Goal: Task Accomplishment & Management: Manage account settings

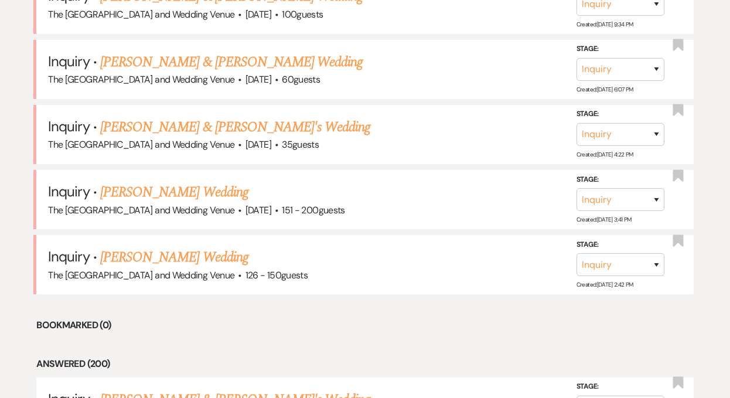
scroll to position [697, 0]
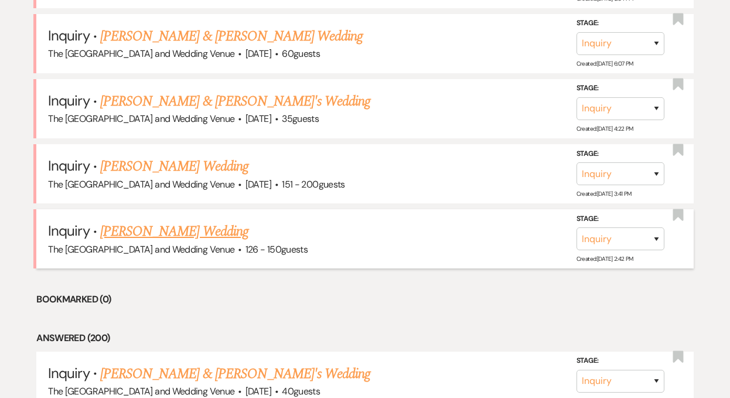
click at [180, 230] on link "[PERSON_NAME] Wedding" at bounding box center [174, 231] width 148 height 21
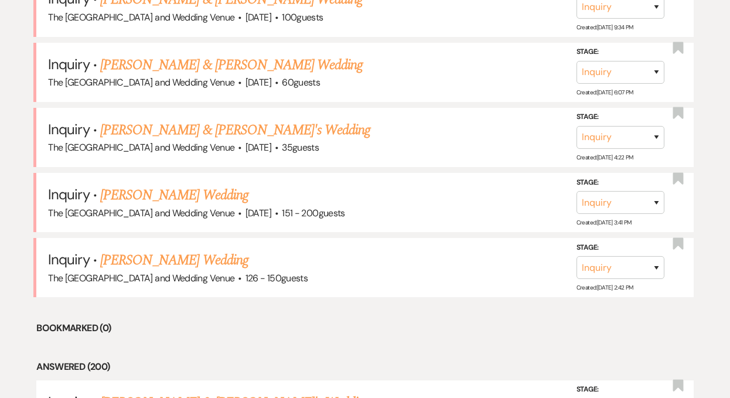
scroll to position [723, 0]
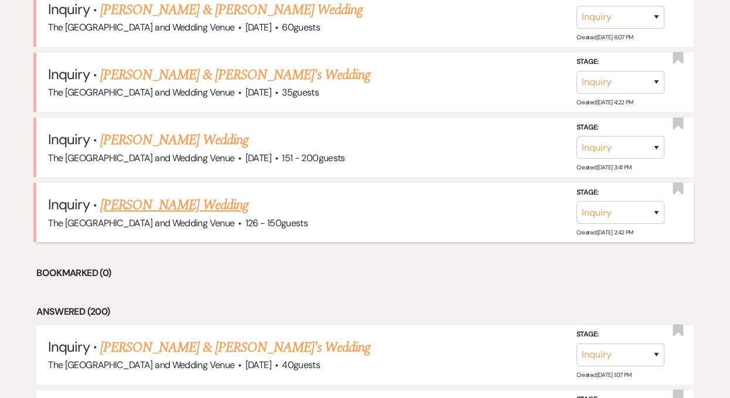
click at [188, 206] on link "[PERSON_NAME] Wedding" at bounding box center [174, 204] width 148 height 21
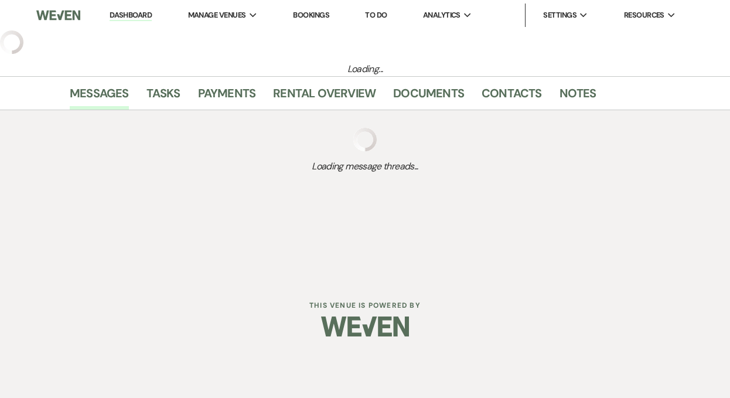
select select "4"
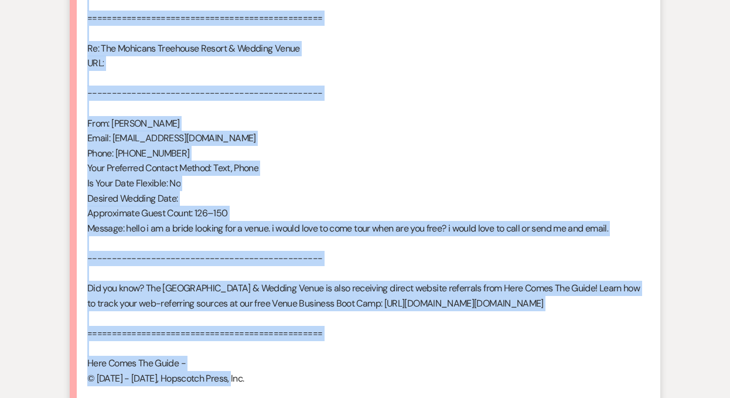
scroll to position [677, 0]
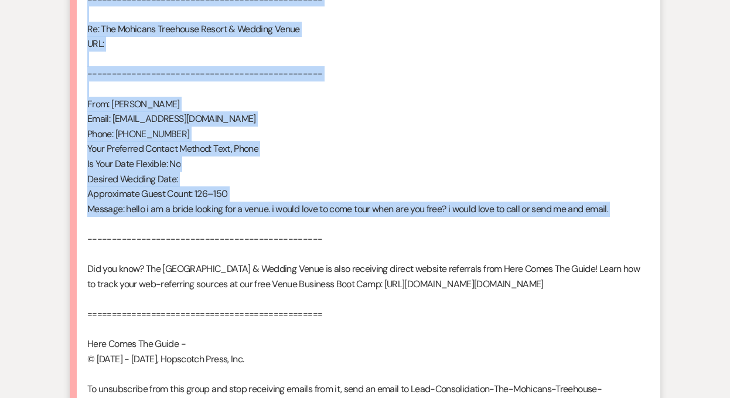
drag, startPoint x: 88, startPoint y: 42, endPoint x: 272, endPoint y: 224, distance: 259.7
click at [272, 224] on div "From : [PERSON_NAME] Event : [PERSON_NAME] Event Desired date : Flexible Antici…" at bounding box center [364, 118] width 555 height 614
copy div "From : [PERSON_NAME] Event : [PERSON_NAME] Event Desired date : Flexible Antici…"
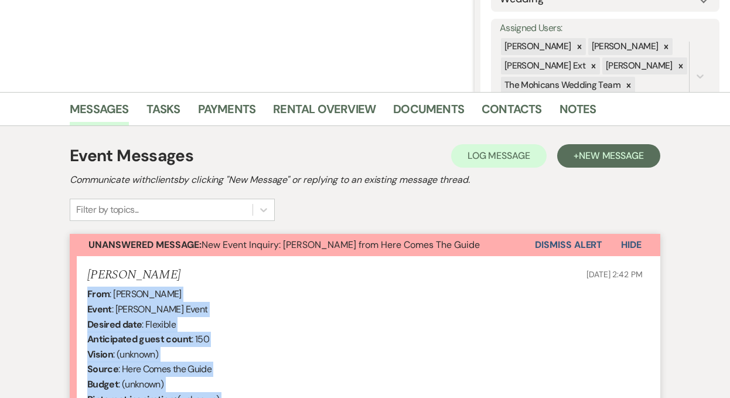
scroll to position [163, 0]
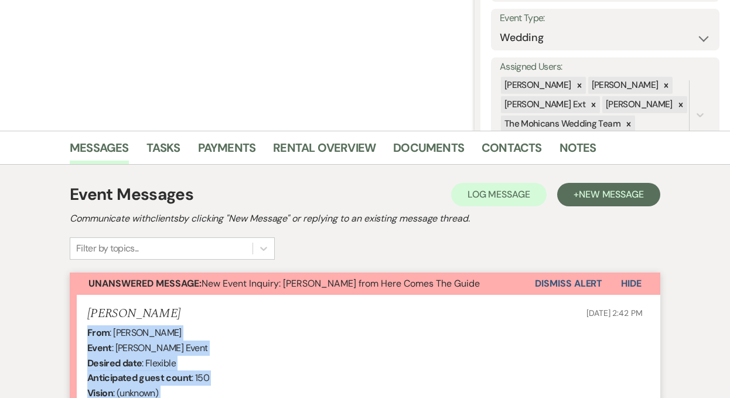
click at [552, 288] on button "Dismiss Alert" at bounding box center [568, 283] width 67 height 22
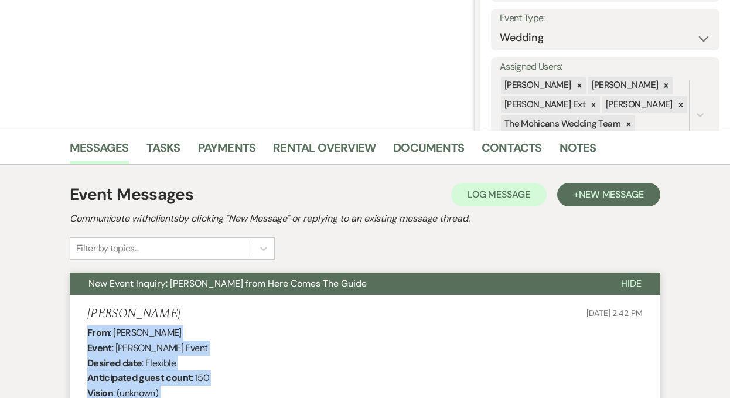
scroll to position [0, 0]
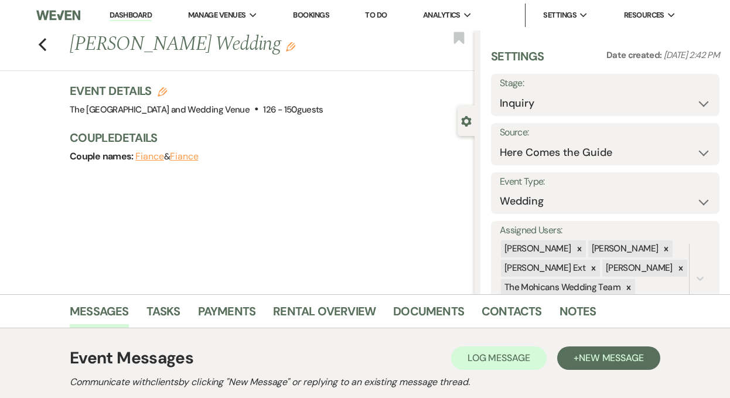
click at [140, 13] on link "Dashboard" at bounding box center [131, 15] width 42 height 11
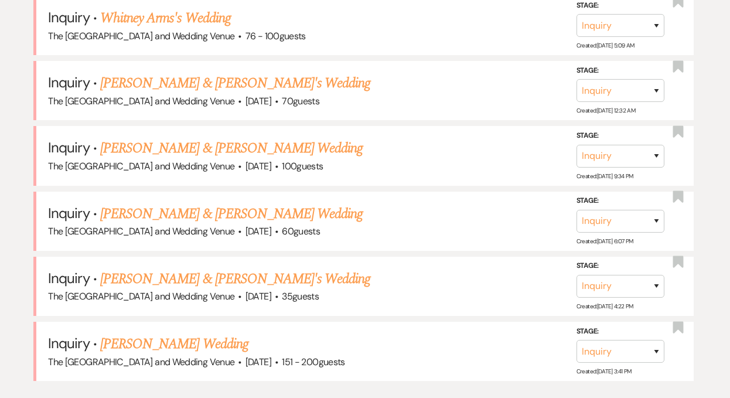
scroll to position [698, 0]
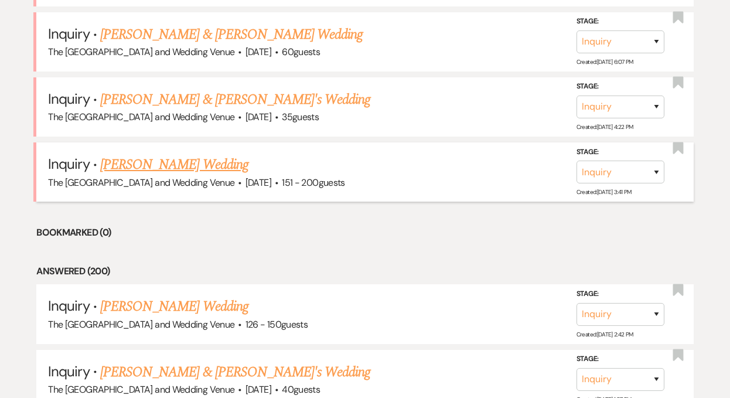
click at [187, 161] on link "[PERSON_NAME] Wedding" at bounding box center [174, 164] width 148 height 21
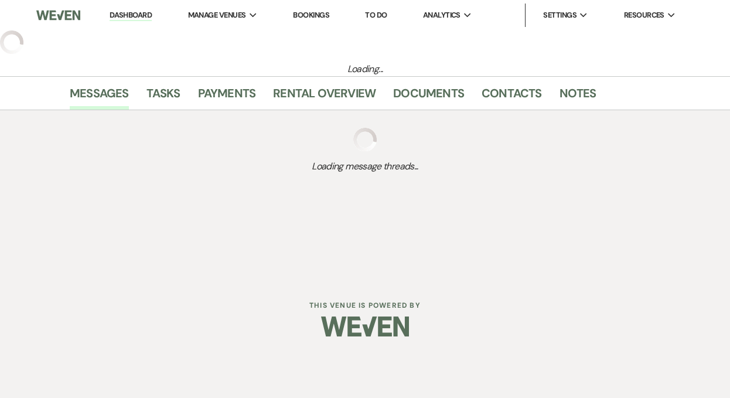
select select "2"
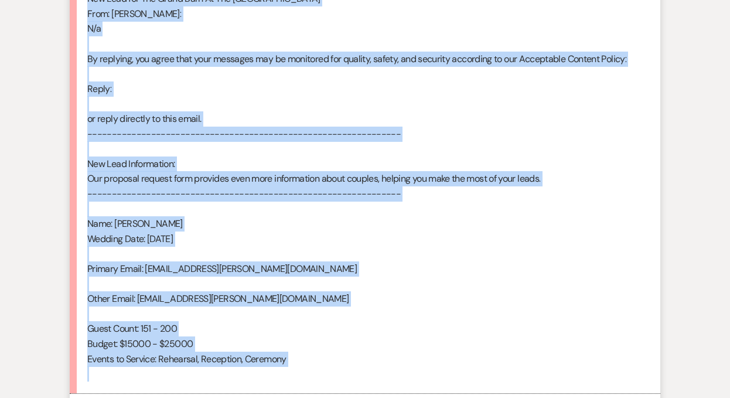
scroll to position [712, 0]
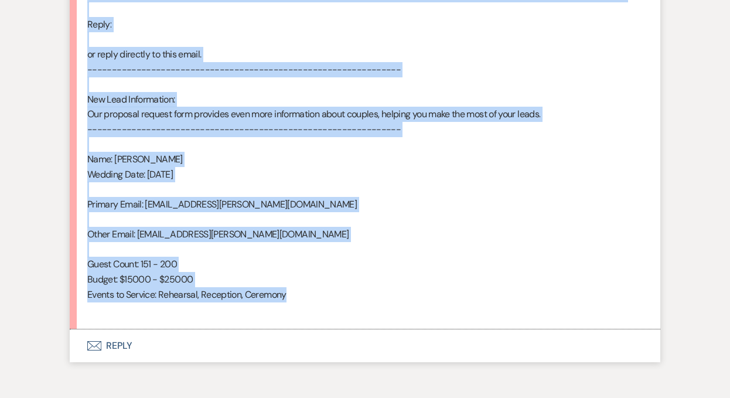
drag, startPoint x: 88, startPoint y: 173, endPoint x: 296, endPoint y: 298, distance: 242.5
click at [296, 298] on div "From : [PERSON_NAME] Event : [PERSON_NAME] Event Desired date : [DATE] Anticipa…" at bounding box center [364, 47] width 555 height 540
copy div "From : [PERSON_NAME] Event : [PERSON_NAME] Event Desired date : [DATE] Anticipa…"
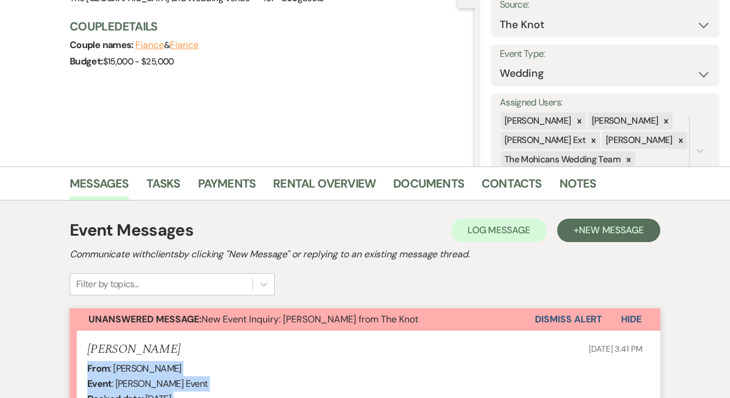
scroll to position [0, 0]
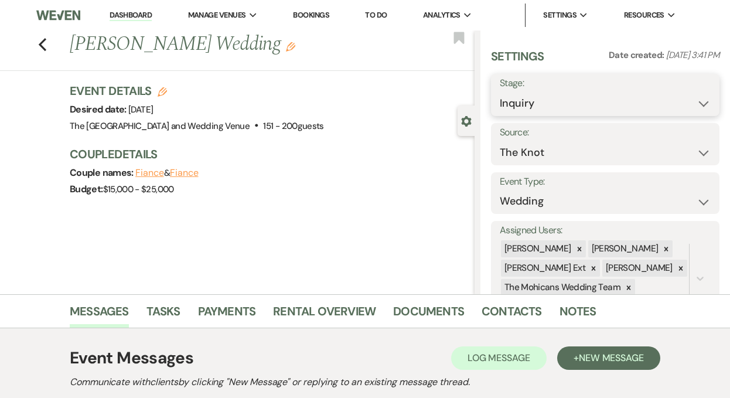
click at [537, 105] on select "Inquiry Follow Up Tour Requested Tour Confirmed Toured Proposal Sent Booked Lost" at bounding box center [605, 103] width 211 height 23
click at [134, 15] on link "Dashboard" at bounding box center [131, 15] width 42 height 11
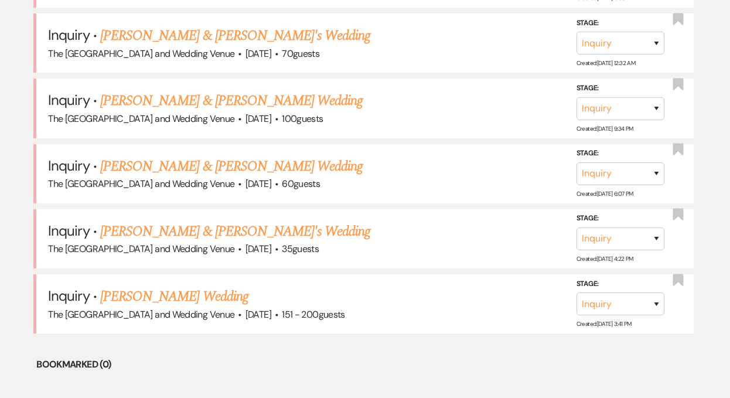
scroll to position [671, 0]
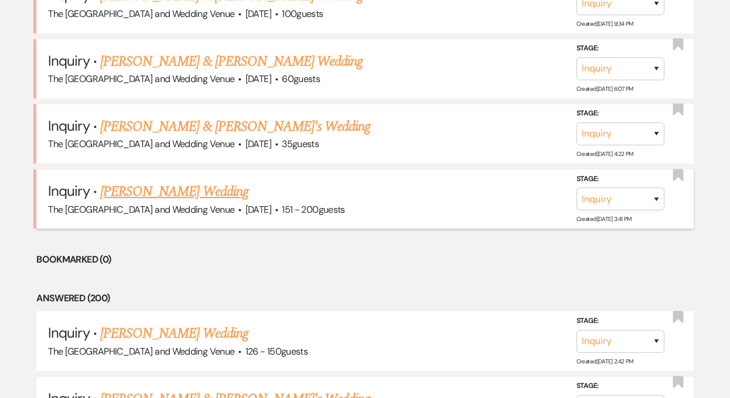
click at [193, 190] on link "[PERSON_NAME] Wedding" at bounding box center [174, 191] width 148 height 21
select select "2"
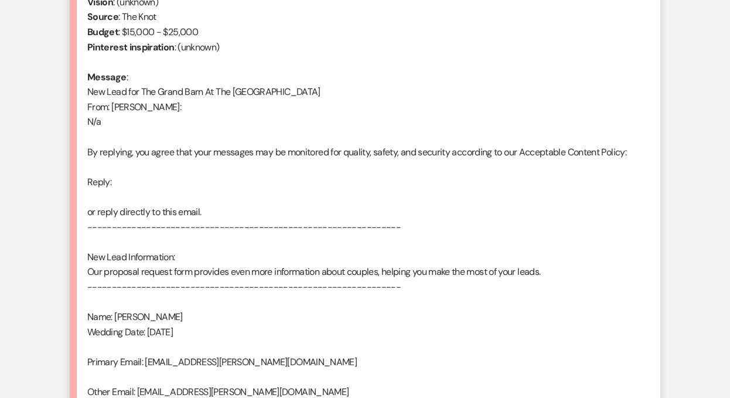
scroll to position [370, 0]
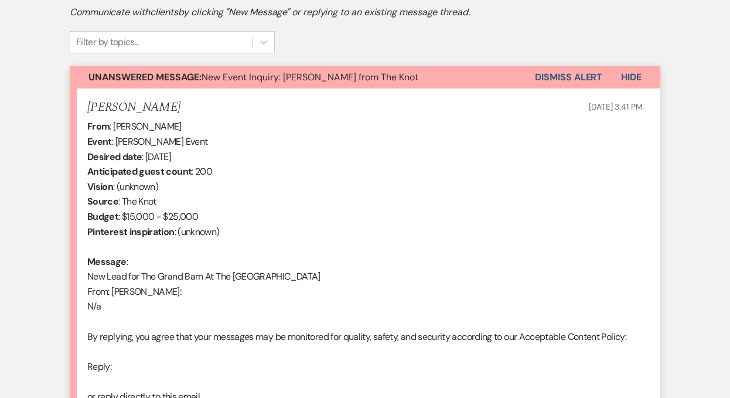
click at [552, 79] on button "Dismiss Alert" at bounding box center [568, 77] width 67 height 22
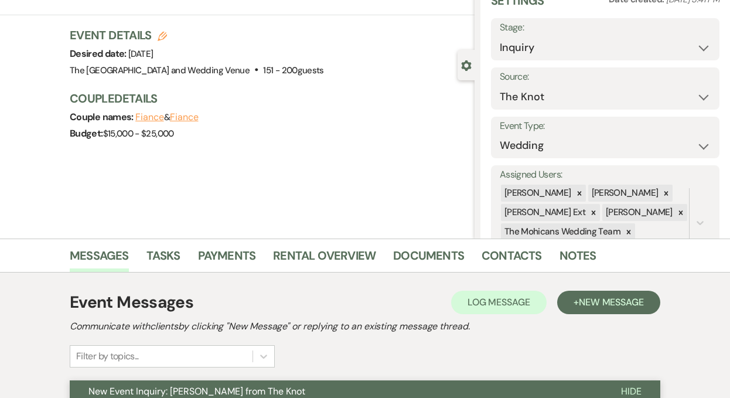
scroll to position [8, 0]
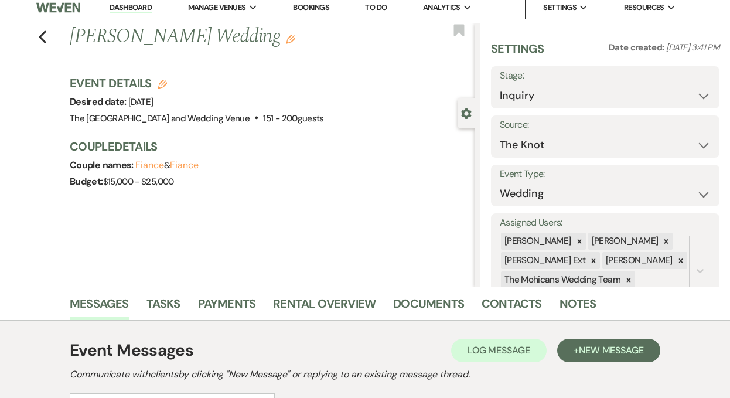
click at [126, 8] on link "Dashboard" at bounding box center [131, 7] width 42 height 11
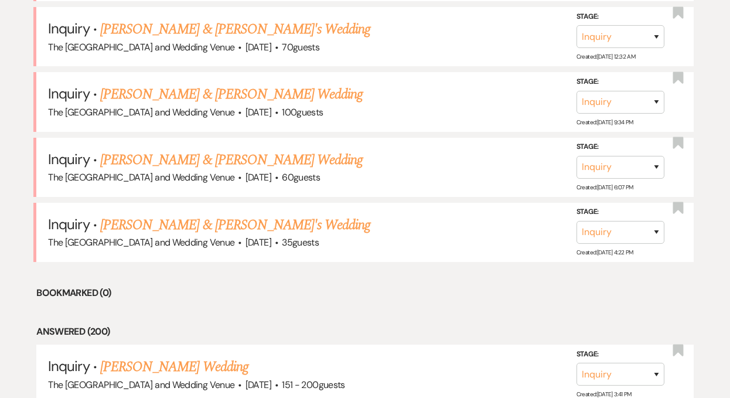
scroll to position [614, 0]
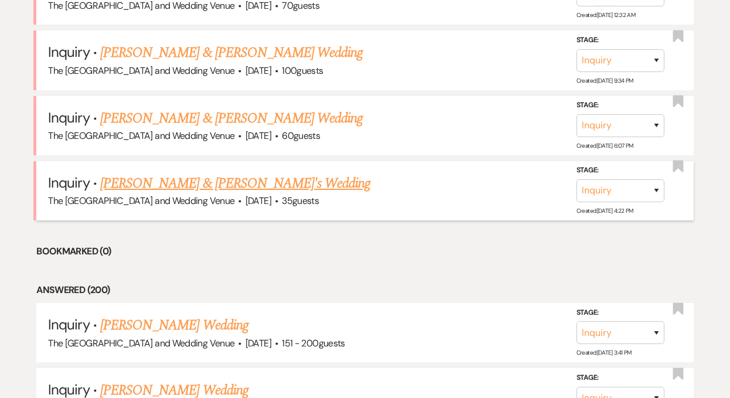
click at [170, 183] on link "[PERSON_NAME] & [PERSON_NAME]'s Wedding" at bounding box center [235, 183] width 271 height 21
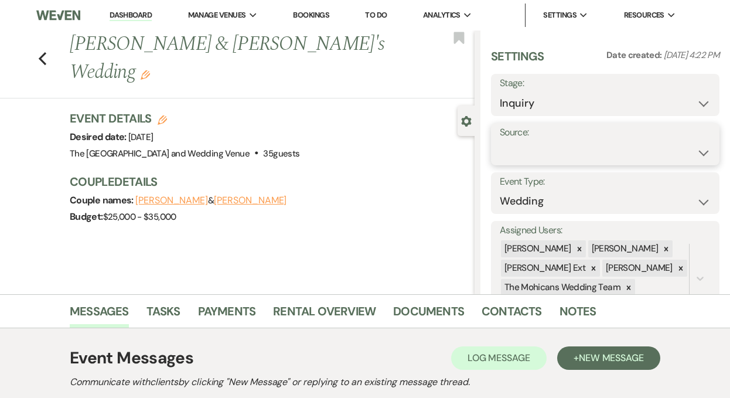
click at [534, 154] on select "Weven Venue Website Instagram Facebook Pinterest Google The Knot Wedding Wire H…" at bounding box center [605, 152] width 211 height 23
select select "5"
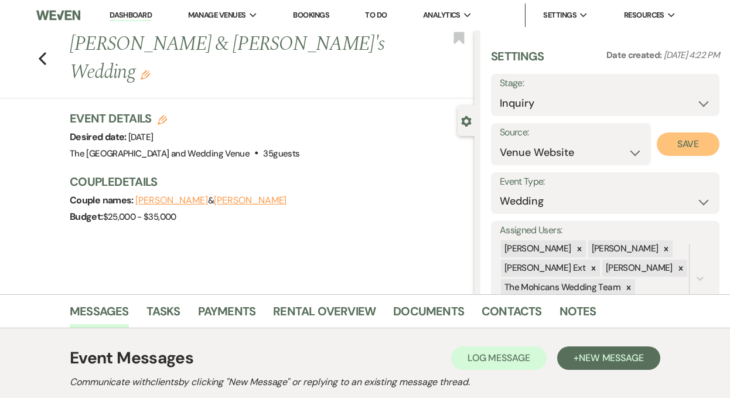
click at [670, 146] on button "Save" at bounding box center [688, 143] width 63 height 23
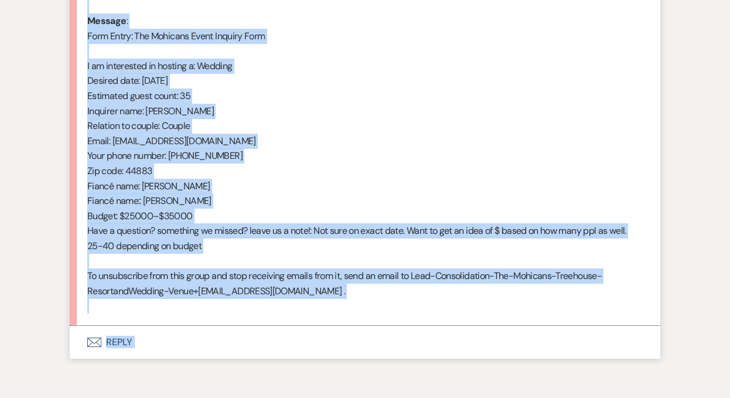
scroll to position [606, 0]
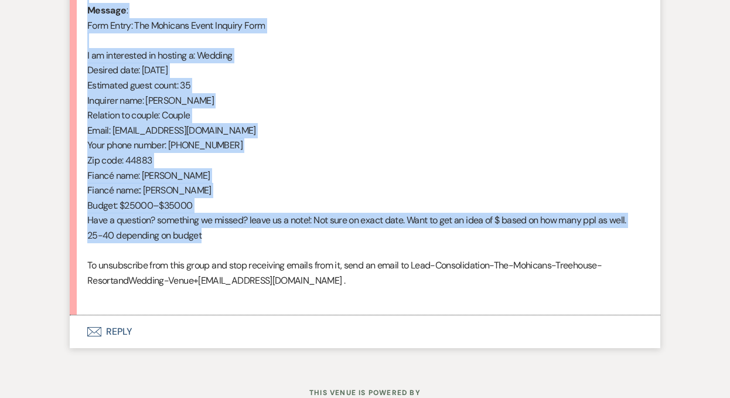
drag, startPoint x: 87, startPoint y: 276, endPoint x: 229, endPoint y: 243, distance: 145.8
click at [229, 243] on div "From : [PERSON_NAME] (Client) Event : [PERSON_NAME] & [PERSON_NAME]'s Event Des…" at bounding box center [364, 93] width 555 height 420
copy div "From : [PERSON_NAME] (Client) Event : [PERSON_NAME] & [PERSON_NAME]'s Event Des…"
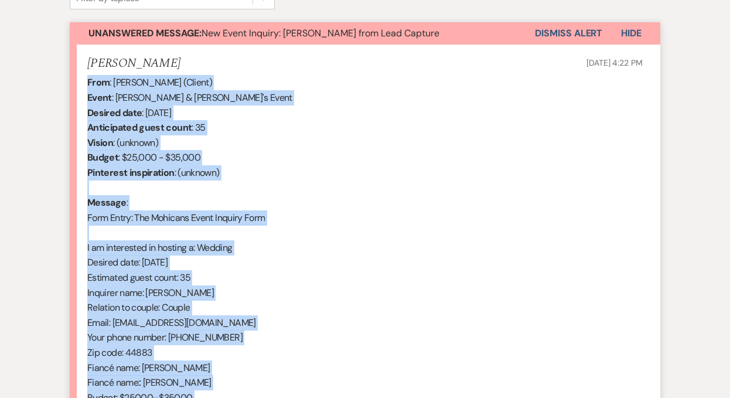
scroll to position [357, 0]
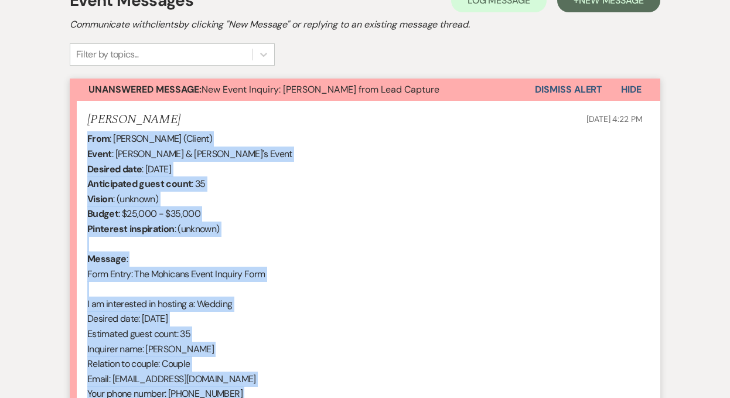
click at [552, 94] on button "Dismiss Alert" at bounding box center [568, 89] width 67 height 22
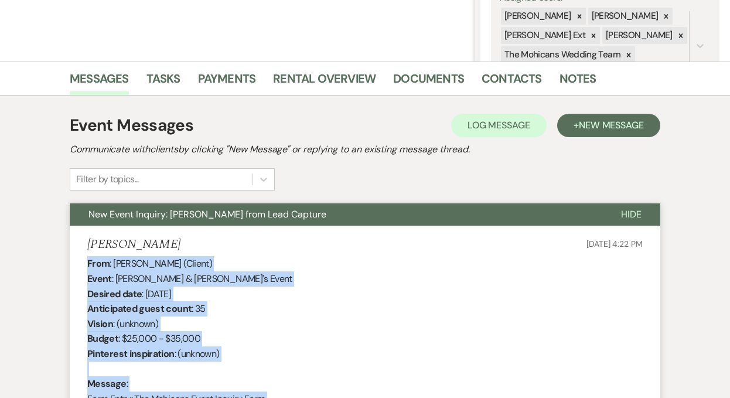
scroll to position [0, 0]
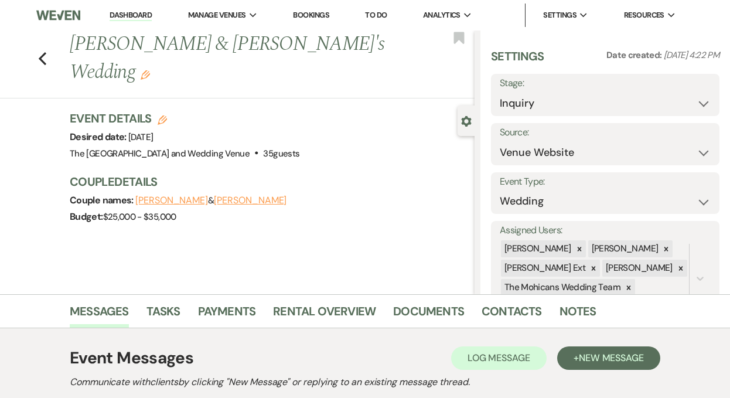
click at [136, 16] on link "Dashboard" at bounding box center [131, 15] width 42 height 11
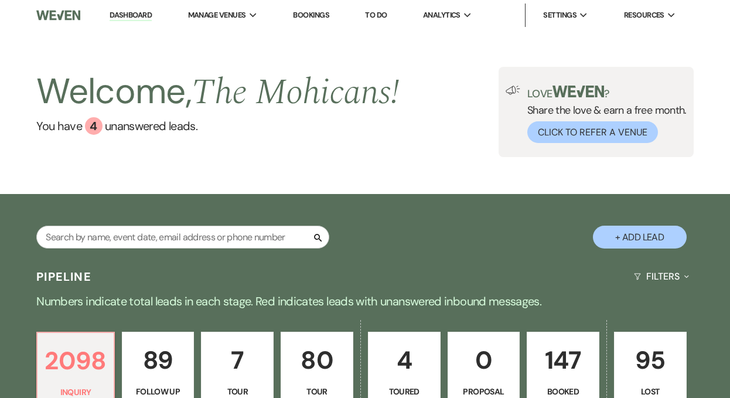
scroll to position [490, 0]
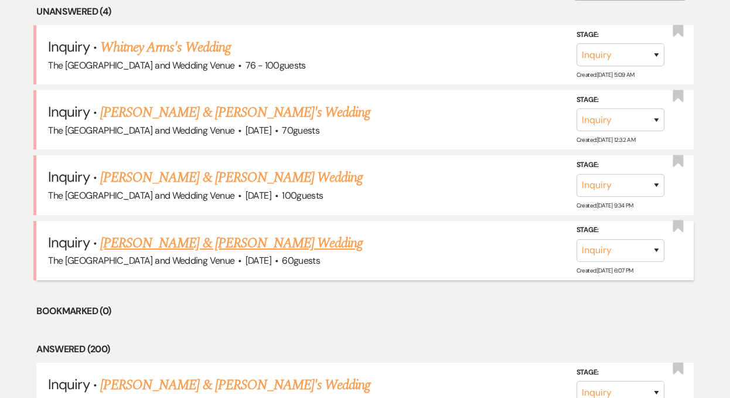
click at [208, 240] on link "[PERSON_NAME] & [PERSON_NAME] Wedding" at bounding box center [231, 243] width 262 height 21
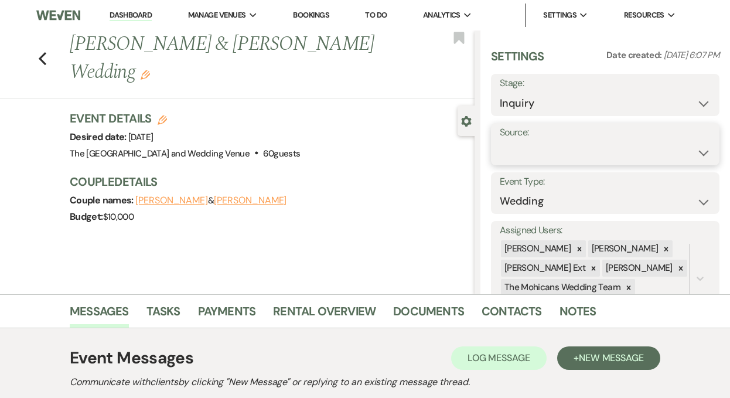
click at [521, 151] on select "Weven Venue Website Instagram Facebook Pinterest Google The Knot Wedding Wire H…" at bounding box center [605, 152] width 211 height 23
select select "5"
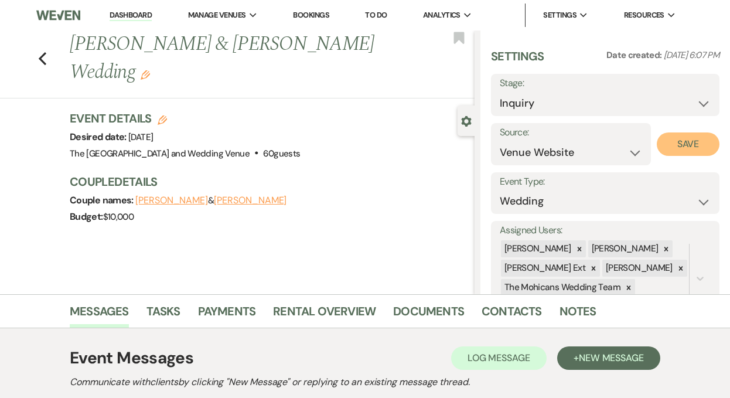
click at [674, 142] on button "Save" at bounding box center [688, 143] width 63 height 23
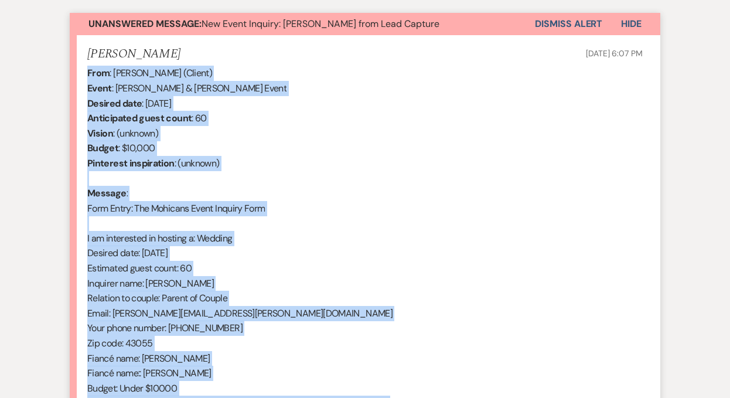
scroll to position [634, 0]
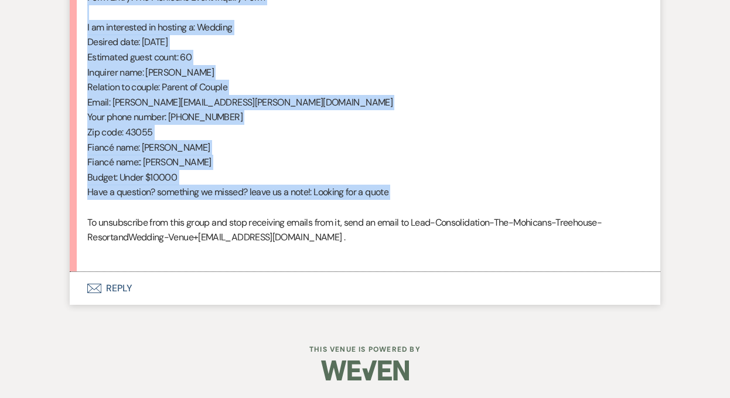
drag, startPoint x: 87, startPoint y: 220, endPoint x: 278, endPoint y: 211, distance: 190.6
click at [278, 211] on div "From : [PERSON_NAME] (Client) Event : [PERSON_NAME] & [PERSON_NAME] Event Desir…" at bounding box center [364, 57] width 555 height 405
copy div "From : [PERSON_NAME] (Client) Event : [PERSON_NAME] & [PERSON_NAME] Event Desir…"
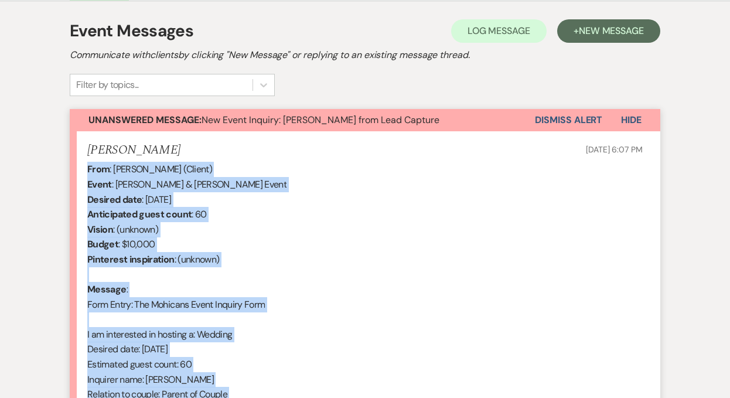
scroll to position [263, 0]
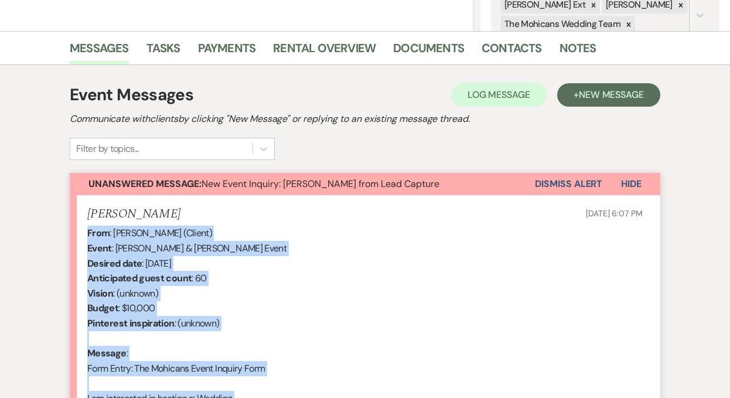
click at [550, 184] on button "Dismiss Alert" at bounding box center [568, 184] width 67 height 22
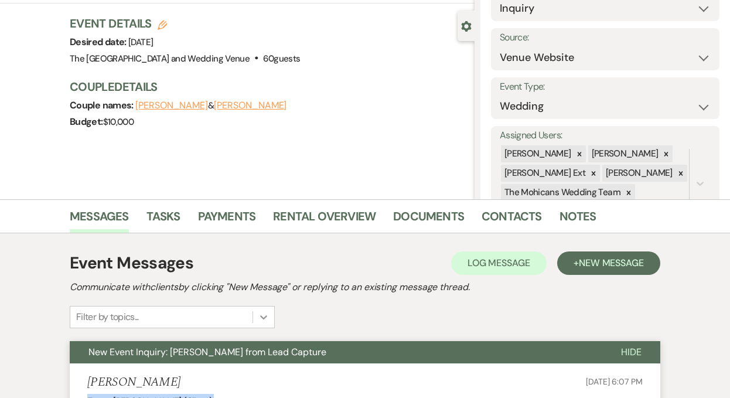
scroll to position [0, 0]
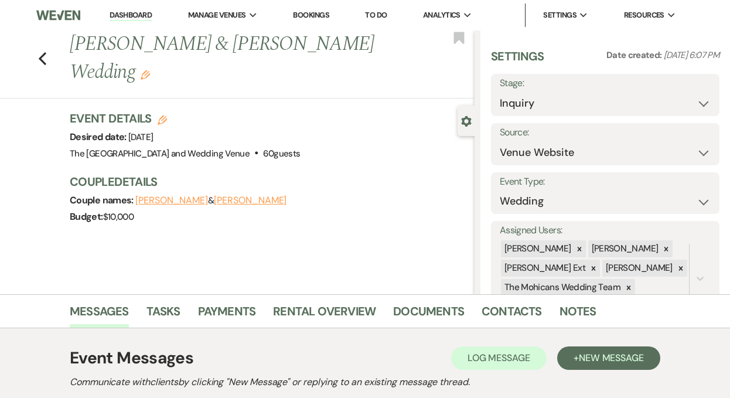
click at [137, 15] on link "Dashboard" at bounding box center [131, 15] width 42 height 11
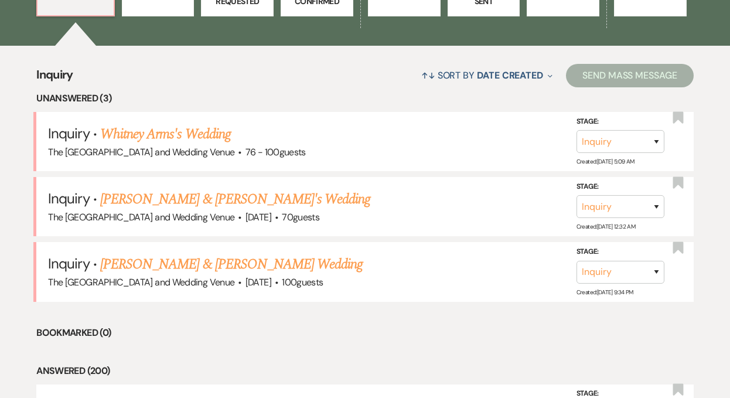
scroll to position [462, 0]
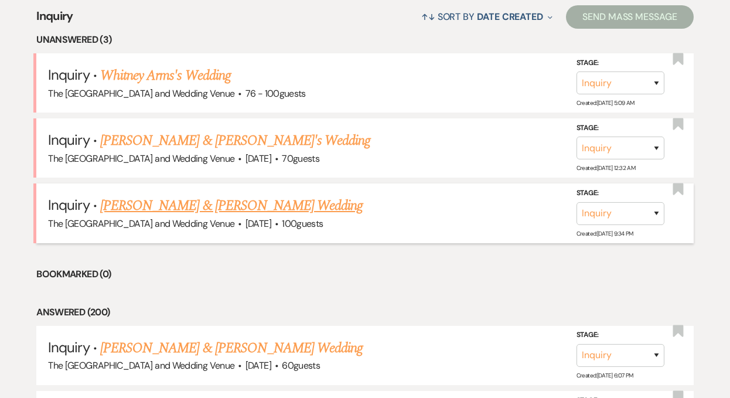
click at [194, 203] on link "[PERSON_NAME] & [PERSON_NAME] Wedding" at bounding box center [231, 205] width 262 height 21
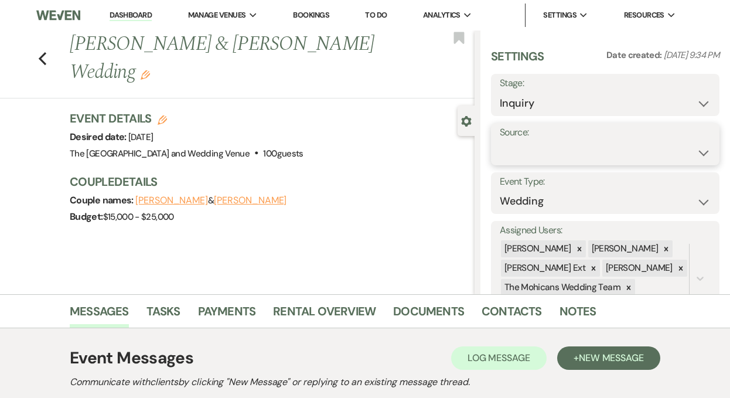
click at [534, 142] on select "Weven Venue Website Instagram Facebook Pinterest Google The Knot Wedding Wire H…" at bounding box center [605, 152] width 211 height 23
select select "5"
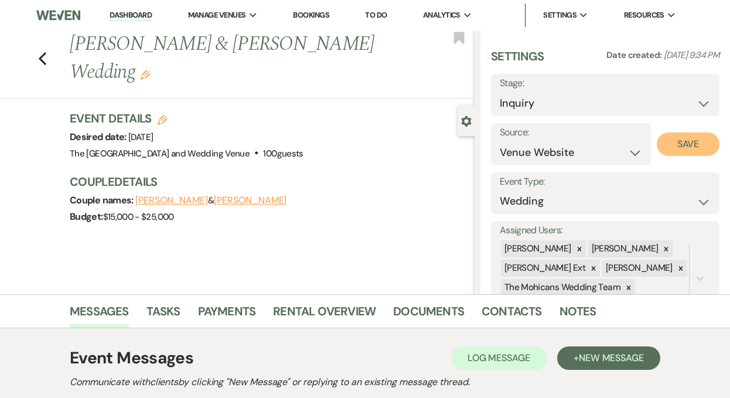
click at [677, 146] on button "Save" at bounding box center [688, 143] width 63 height 23
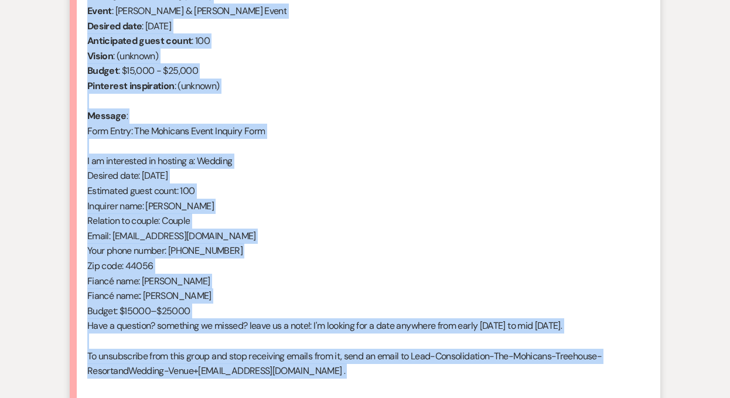
scroll to position [545, 0]
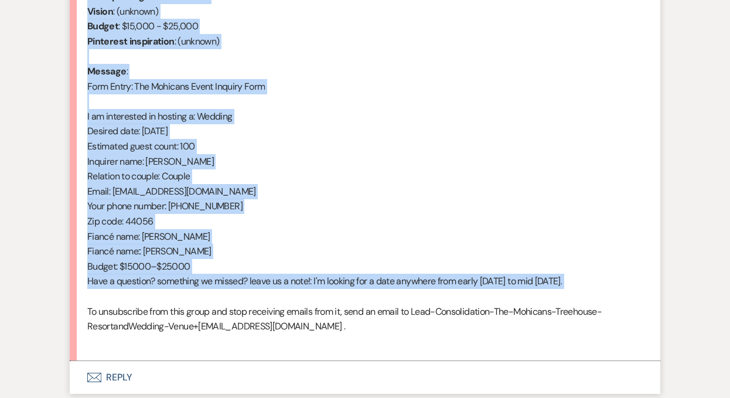
drag, startPoint x: 87, startPoint y: 199, endPoint x: 234, endPoint y: 303, distance: 180.4
click at [234, 303] on div "From : [PERSON_NAME] (Client) Event : [PERSON_NAME] & [PERSON_NAME] Event Desir…" at bounding box center [364, 146] width 555 height 405
copy div "From : [PERSON_NAME] (Client) Event : [PERSON_NAME] & [PERSON_NAME] Event Desir…"
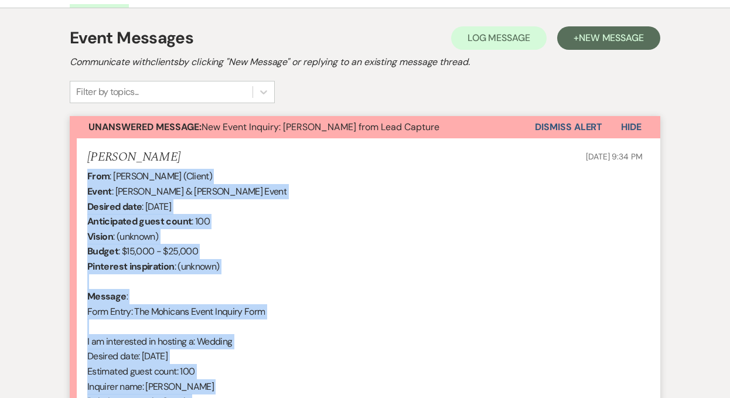
scroll to position [312, 0]
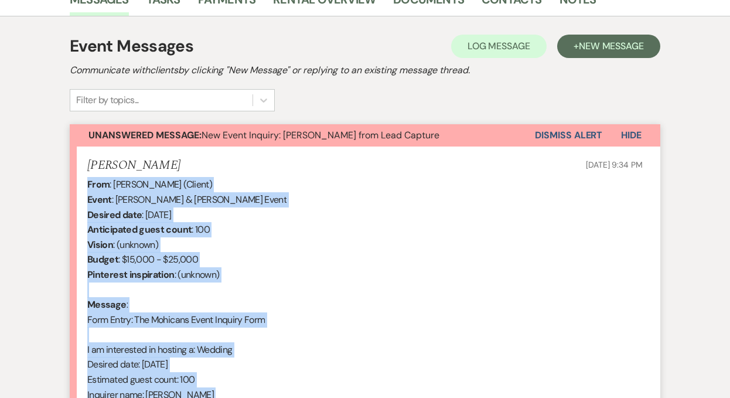
click at [562, 136] on button "Dismiss Alert" at bounding box center [568, 135] width 67 height 22
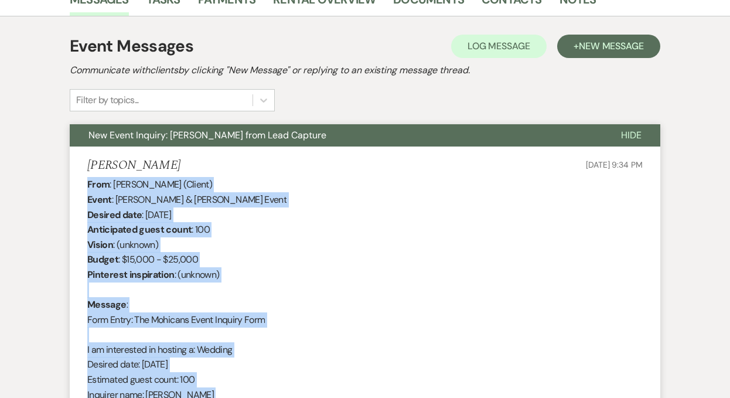
scroll to position [0, 0]
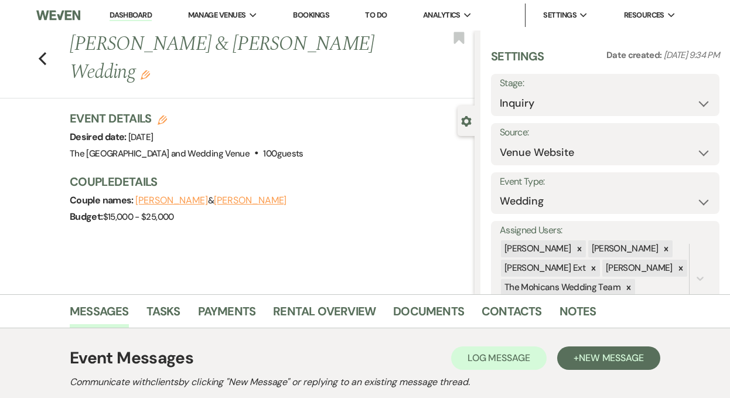
click at [116, 12] on link "Dashboard" at bounding box center [131, 15] width 42 height 11
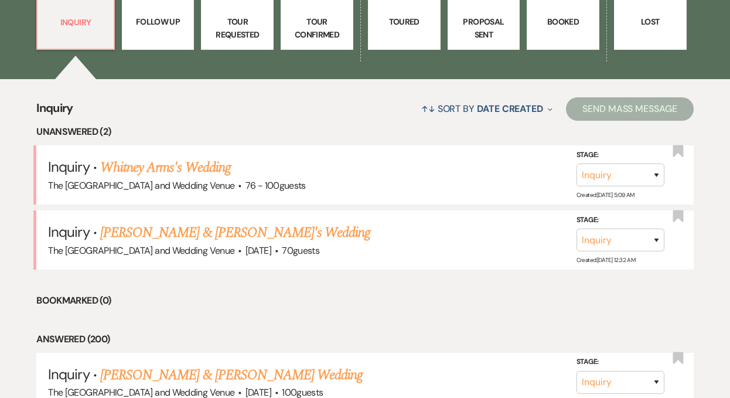
scroll to position [428, 0]
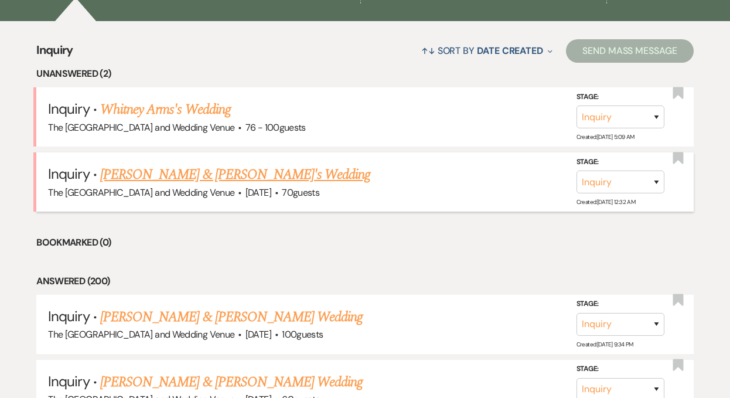
click at [180, 170] on link "[PERSON_NAME] & [PERSON_NAME]'s Wedding" at bounding box center [235, 174] width 271 height 21
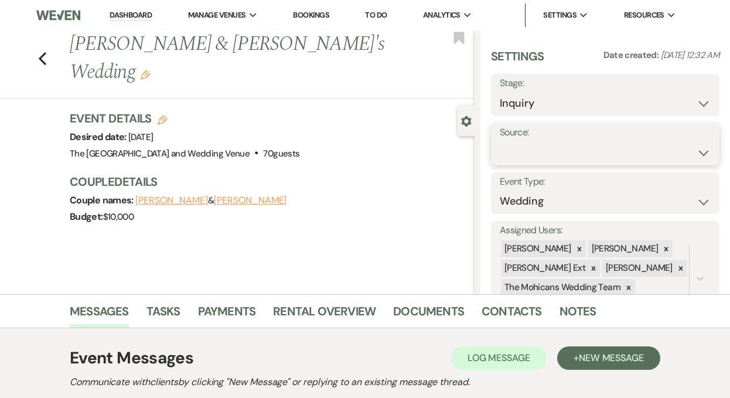
click at [562, 150] on select "Weven Venue Website Instagram Facebook Pinterest Google The Knot Wedding Wire H…" at bounding box center [605, 152] width 211 height 23
select select "5"
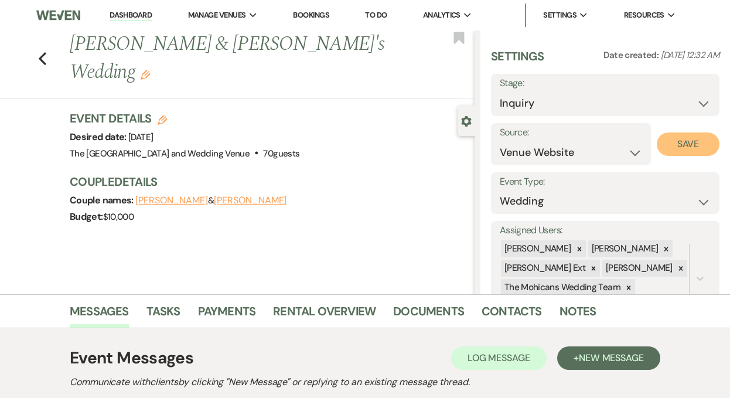
click at [690, 148] on button "Save" at bounding box center [688, 143] width 63 height 23
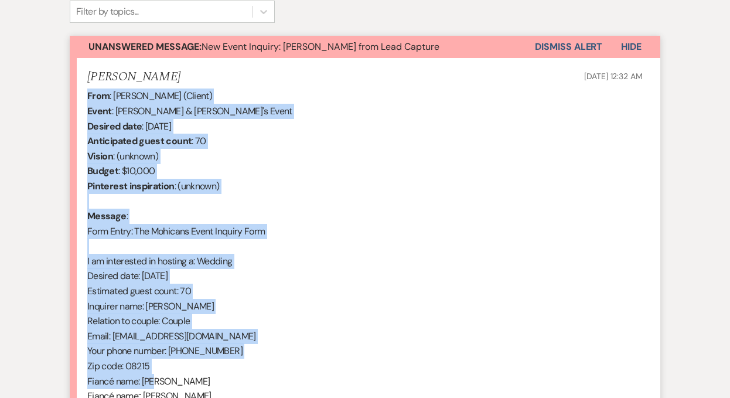
scroll to position [579, 0]
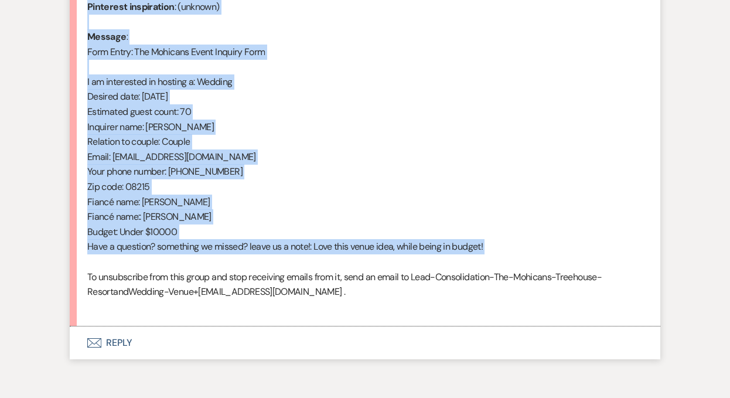
drag, startPoint x: 87, startPoint y: 238, endPoint x: 264, endPoint y: 256, distance: 177.8
click at [264, 256] on li "[PERSON_NAME] [DATE] 12:32 AM From : [PERSON_NAME] (Client) Event : [PERSON_NAM…" at bounding box center [365, 103] width 590 height 448
copy div "From : [PERSON_NAME] (Client) Event : [PERSON_NAME] & [PERSON_NAME]'s Event Des…"
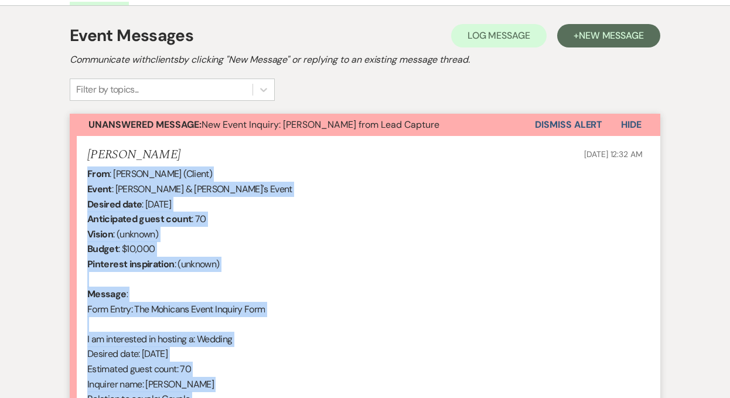
scroll to position [312, 0]
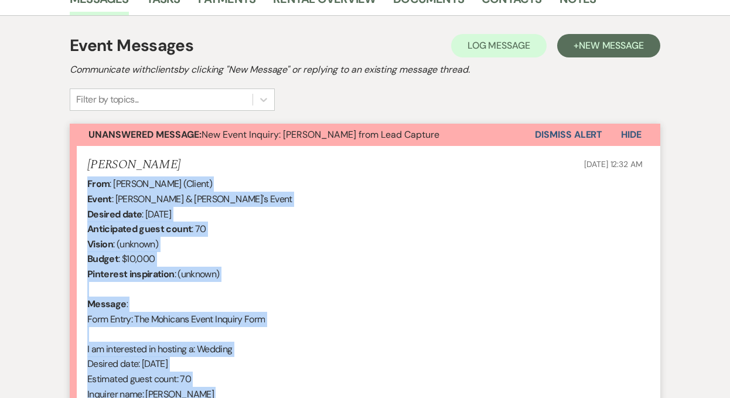
click at [562, 133] on button "Dismiss Alert" at bounding box center [568, 135] width 67 height 22
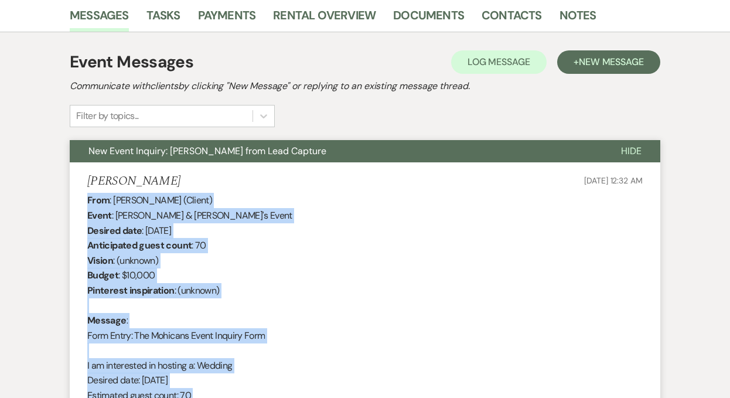
scroll to position [0, 0]
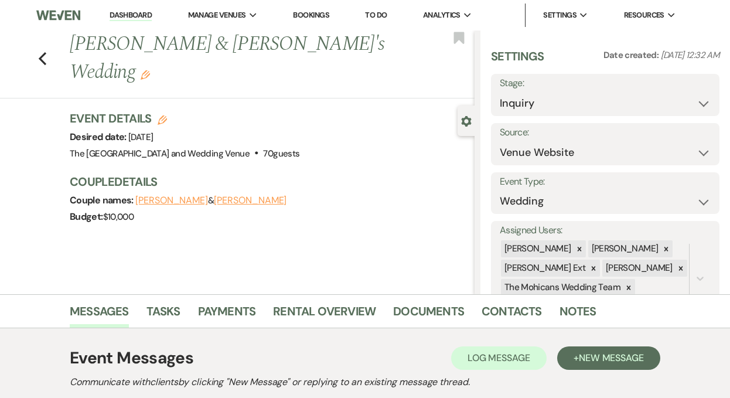
click at [131, 13] on link "Dashboard" at bounding box center [131, 15] width 42 height 11
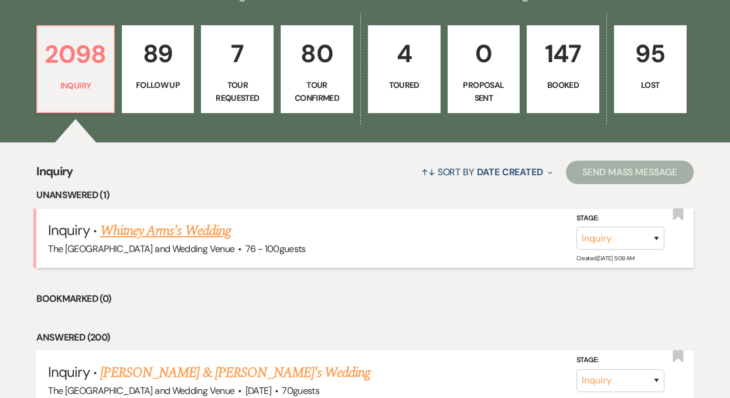
scroll to position [344, 0]
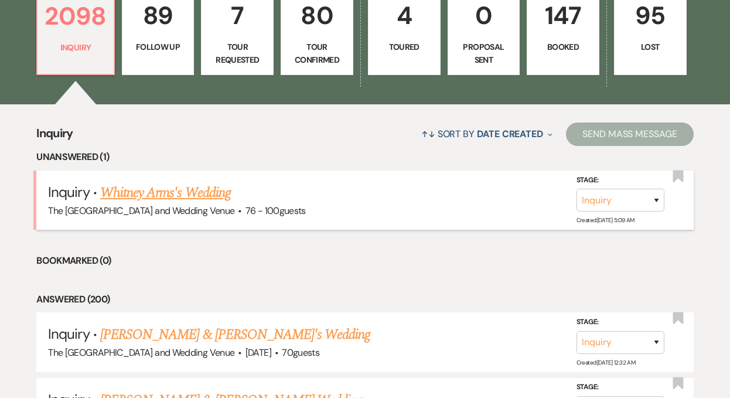
click at [203, 190] on link "Whitney Arms's Wedding" at bounding box center [165, 192] width 131 height 21
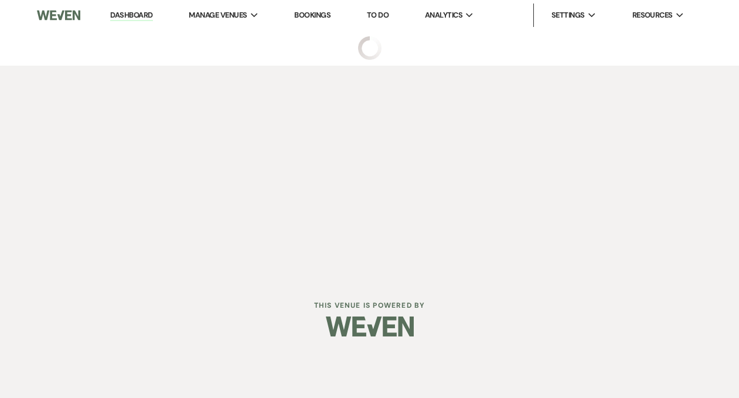
select select "4"
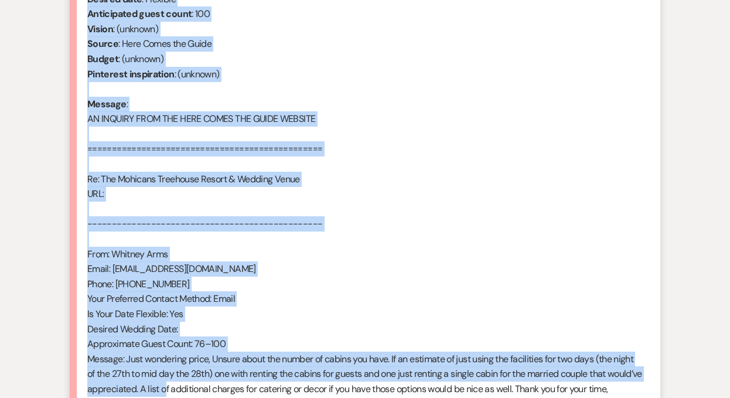
scroll to position [600, 0]
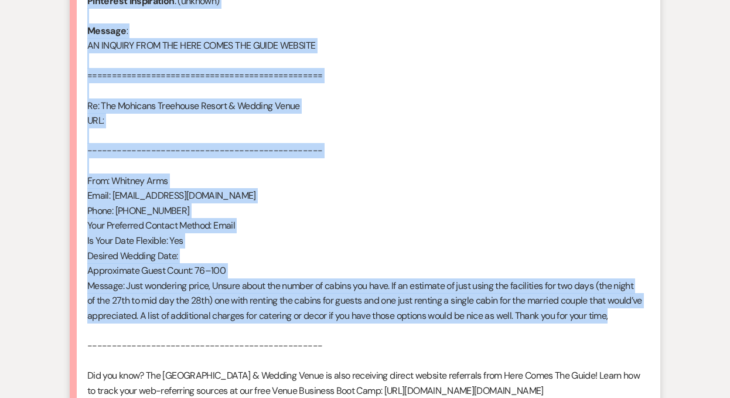
drag, startPoint x: 88, startPoint y: 247, endPoint x: 219, endPoint y: 336, distance: 158.9
click at [219, 336] on div "From : Whitney Arms Event : Whitney Arms's Event Desired date : Flexible Antici…" at bounding box center [364, 210] width 555 height 645
copy div "Lore : Ipsumdo Sita Conse : Adipisc Elit's Doeiu Tempori utla : Etdolore Magnaa…"
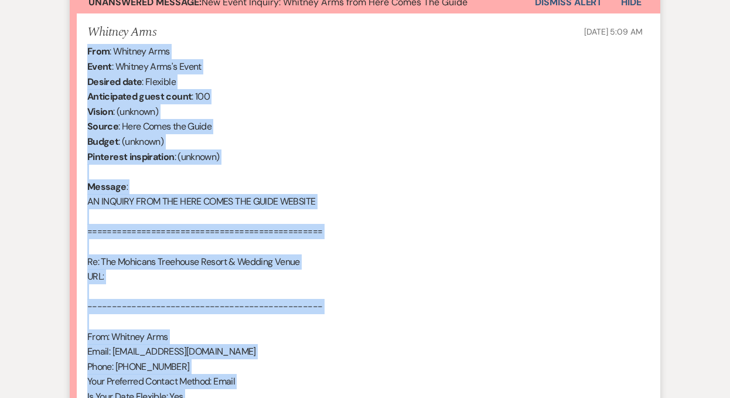
scroll to position [409, 0]
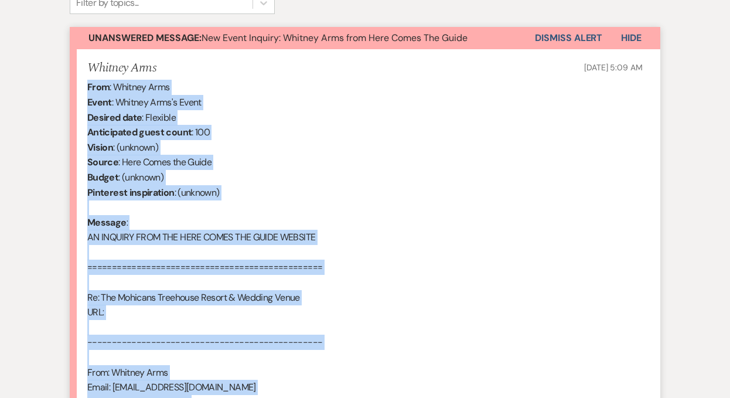
click at [565, 37] on button "Dismiss Alert" at bounding box center [568, 38] width 67 height 22
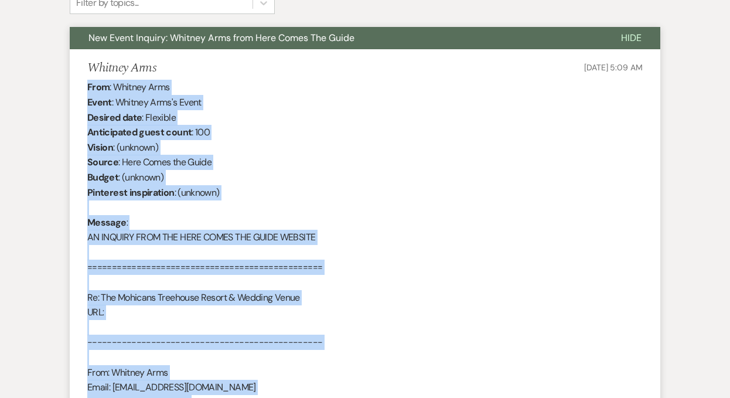
scroll to position [0, 0]
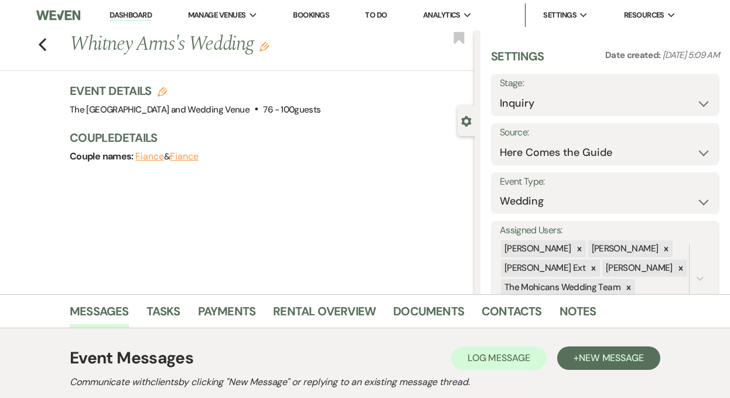
click at [137, 18] on link "Dashboard" at bounding box center [131, 15] width 42 height 11
